Goal: Find specific page/section: Find specific page/section

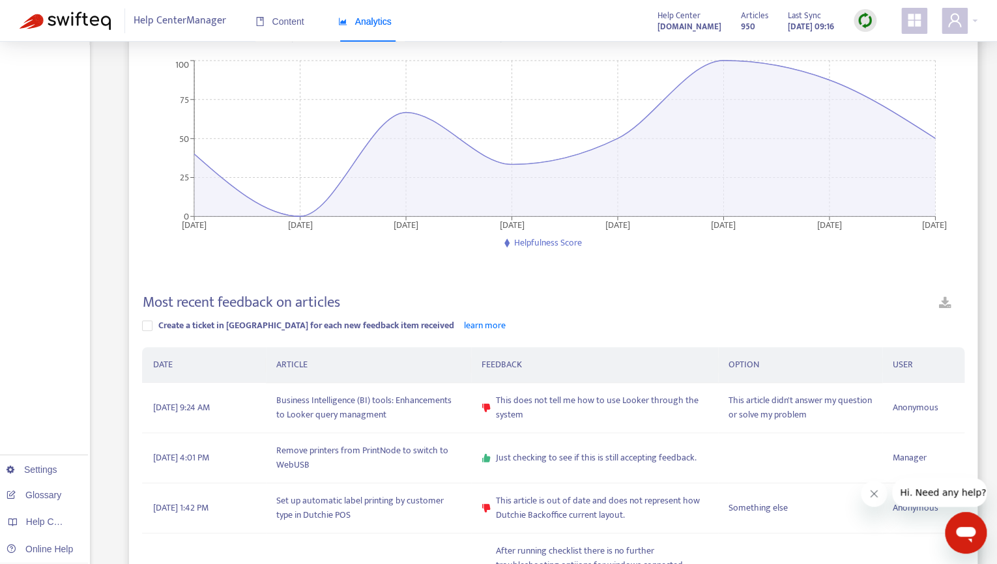
click at [71, 21] on img at bounding box center [65, 21] width 91 height 18
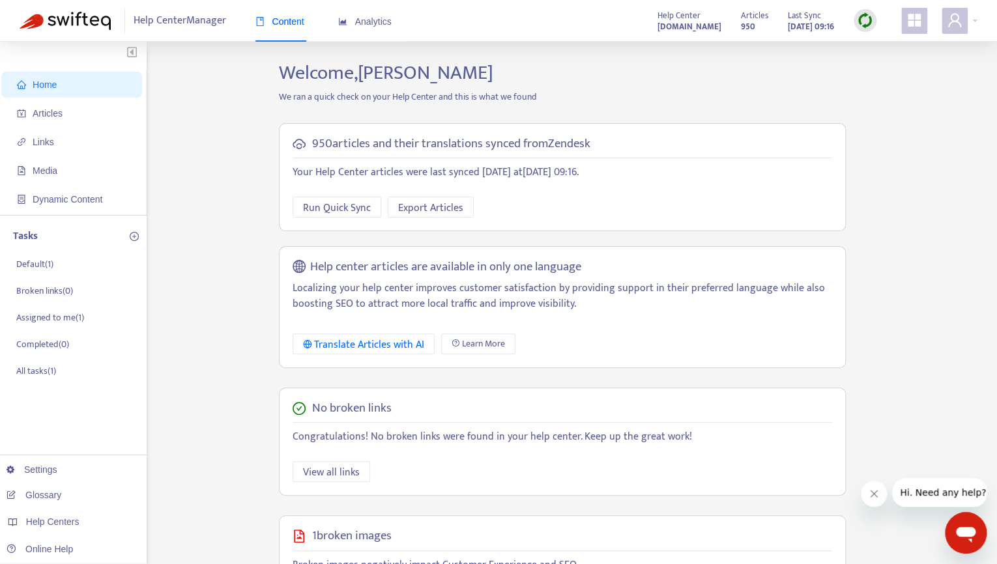
click at [395, 28] on div "Content Analytics" at bounding box center [329, 22] width 149 height 40
click at [364, 22] on span "Analytics" at bounding box center [364, 21] width 53 height 10
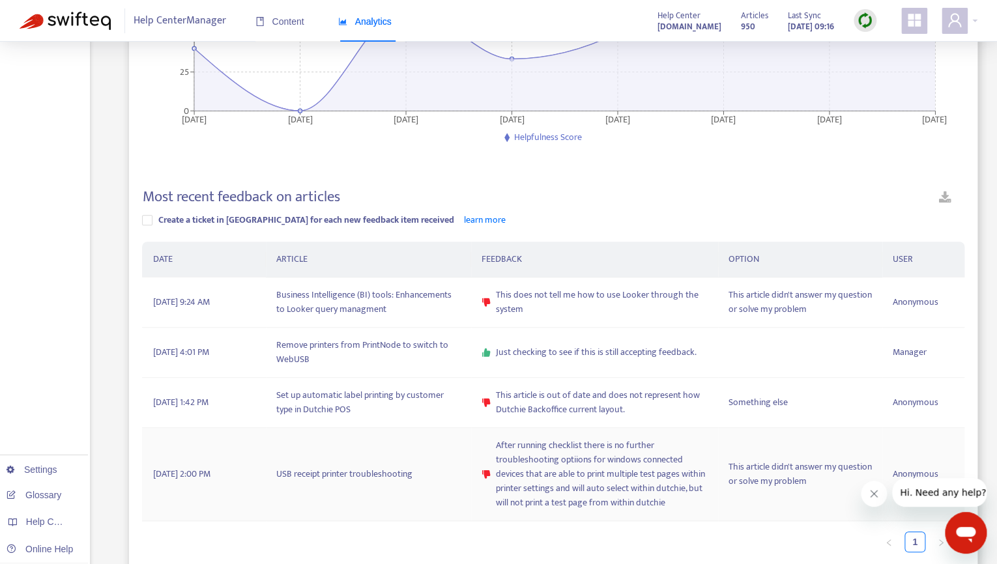
scroll to position [264, 0]
